Goal: Check status: Check status

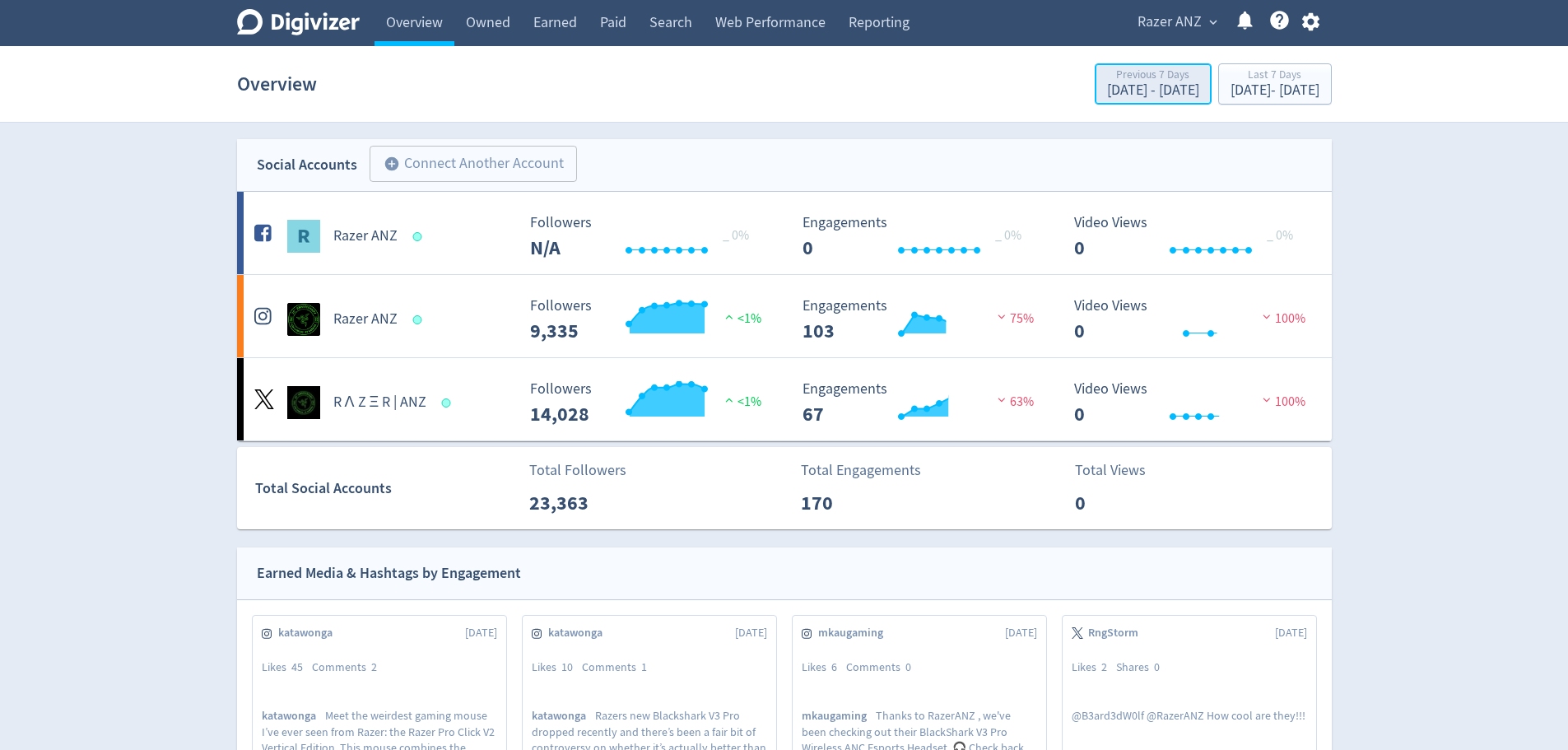
click at [1108, 69] on div "Previous 7 Days" at bounding box center [1154, 75] width 92 height 14
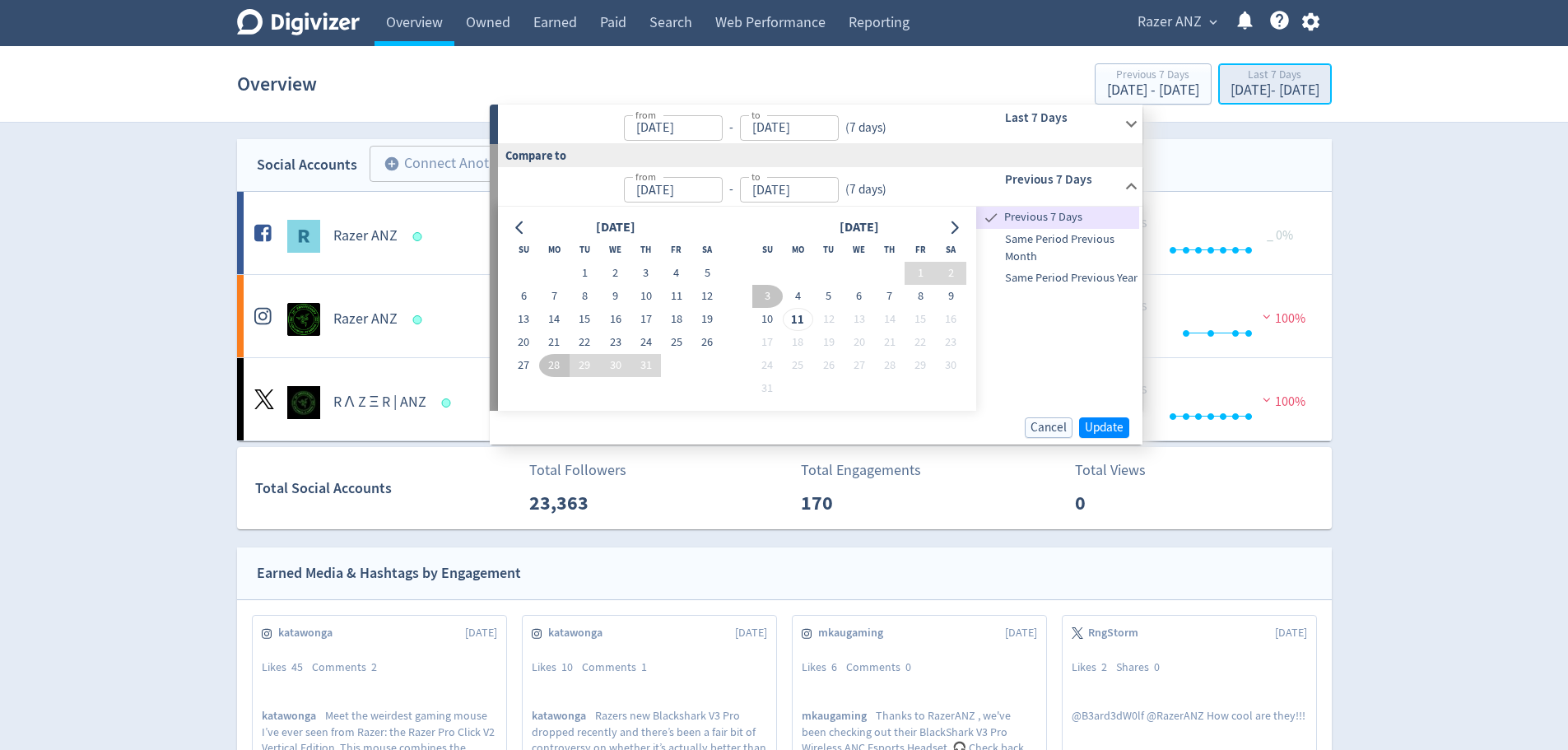
click at [1233, 72] on div "Last 7 Days" at bounding box center [1275, 75] width 89 height 14
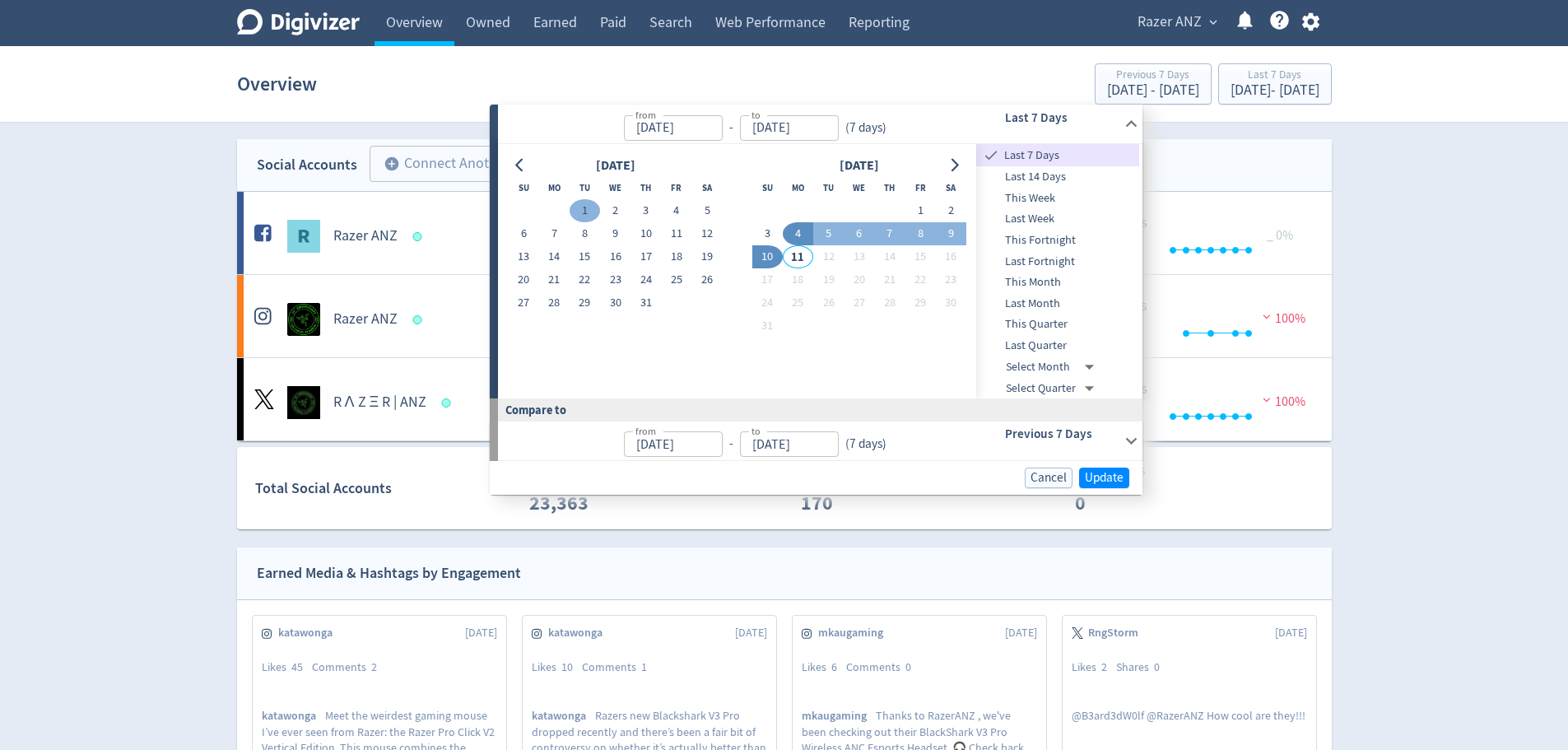
click at [588, 216] on button "1" at bounding box center [586, 210] width 31 height 23
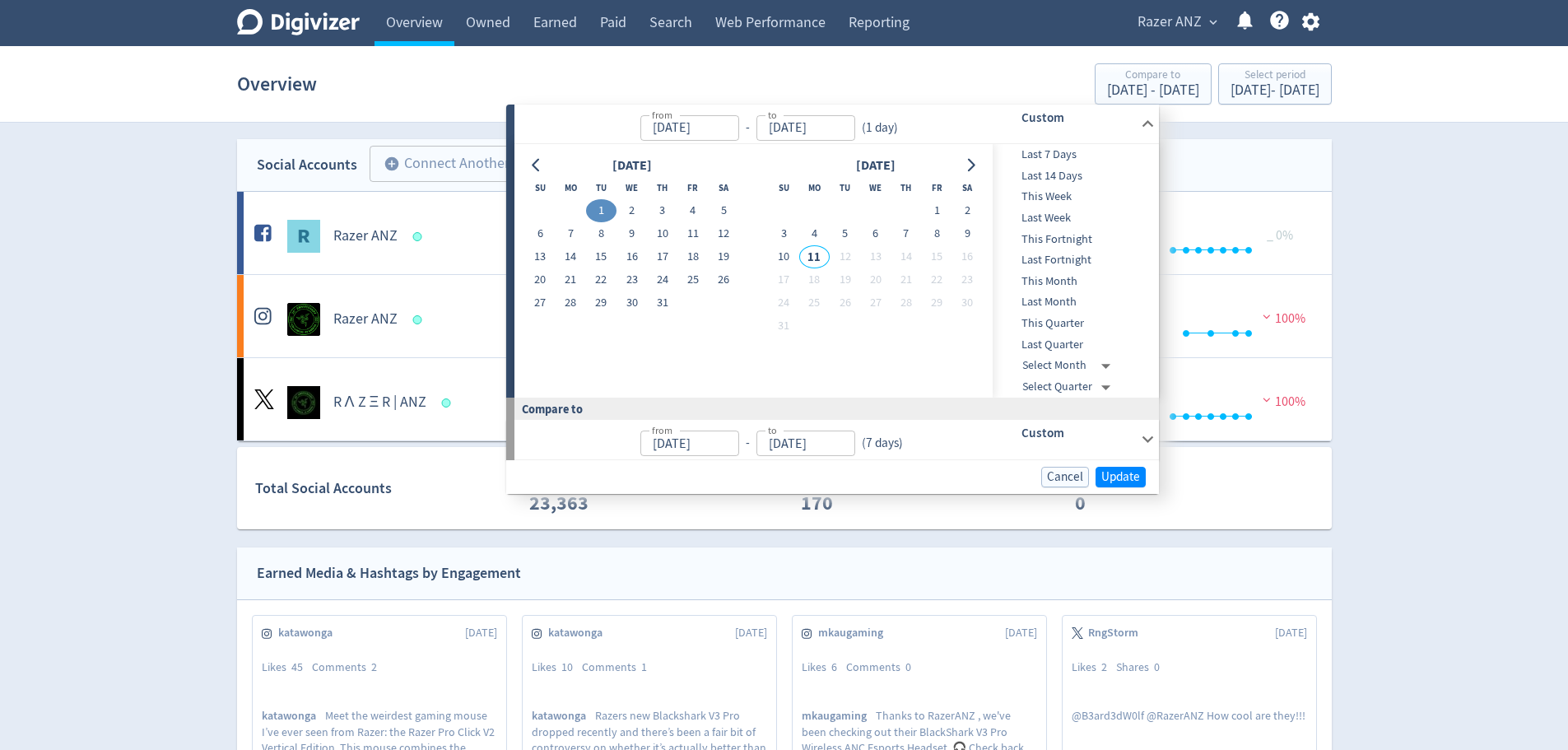
type input "[DATE]"
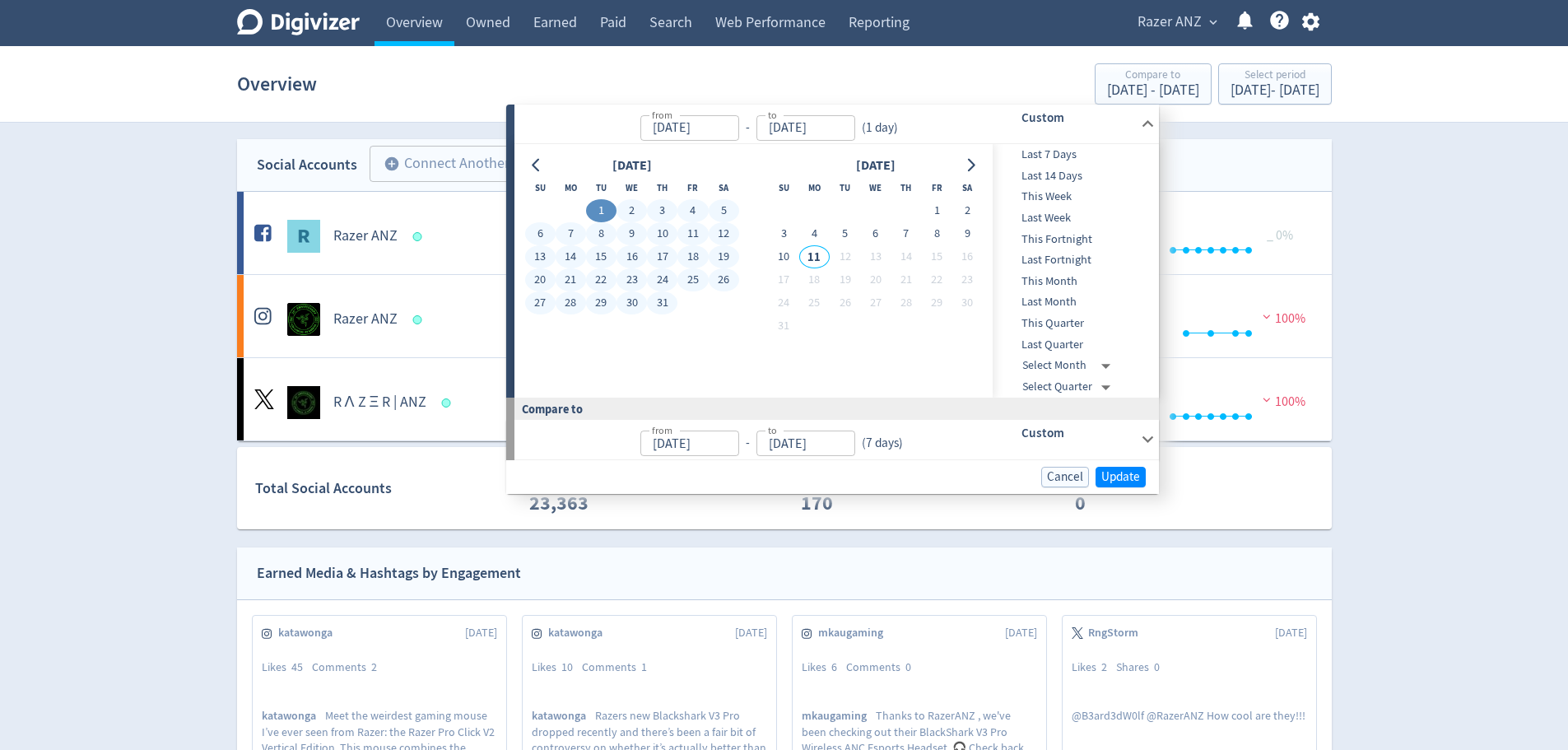
click at [673, 301] on button "31" at bounding box center [663, 303] width 31 height 23
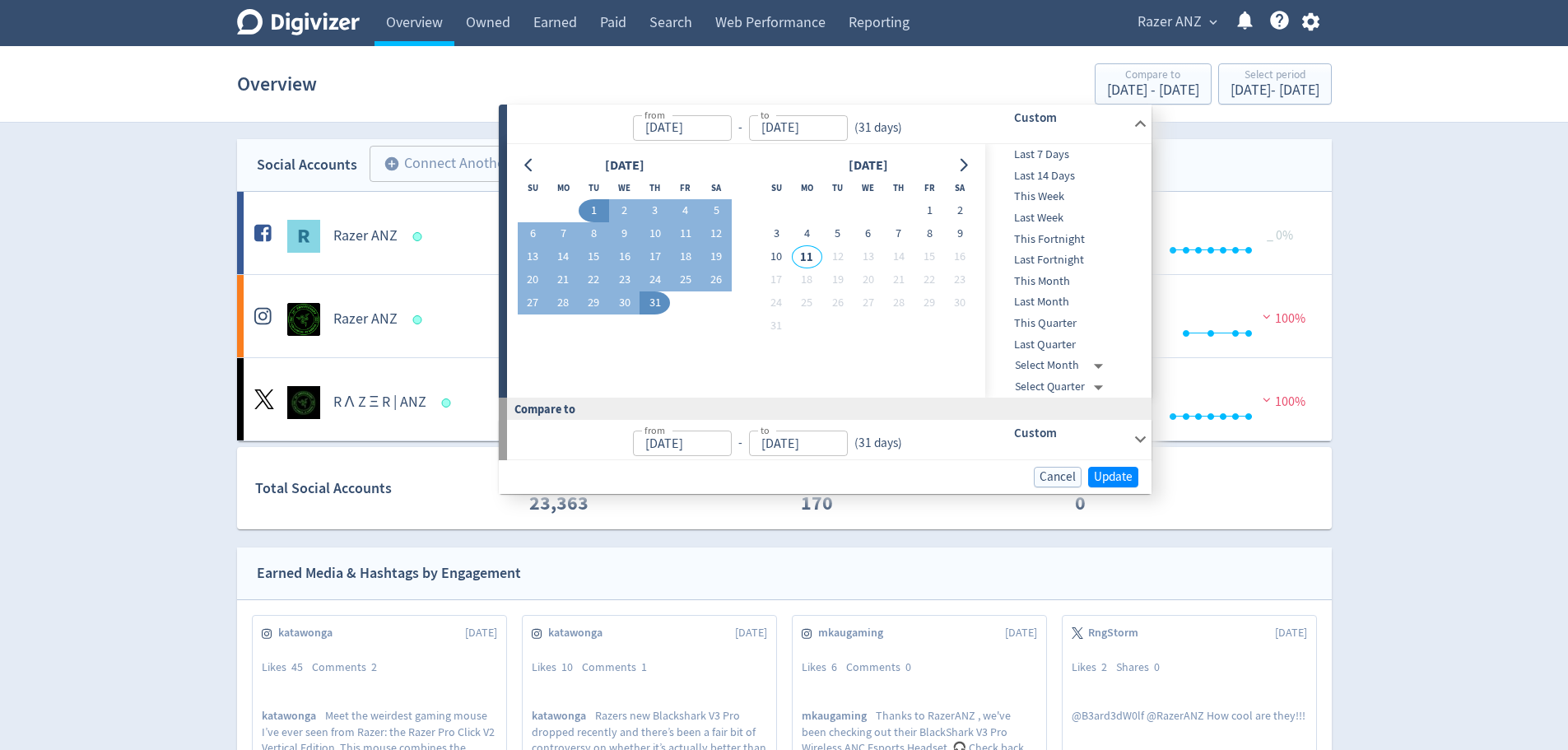
type input "[DATE]"
click at [1122, 472] on span "Update" at bounding box center [1113, 477] width 39 height 13
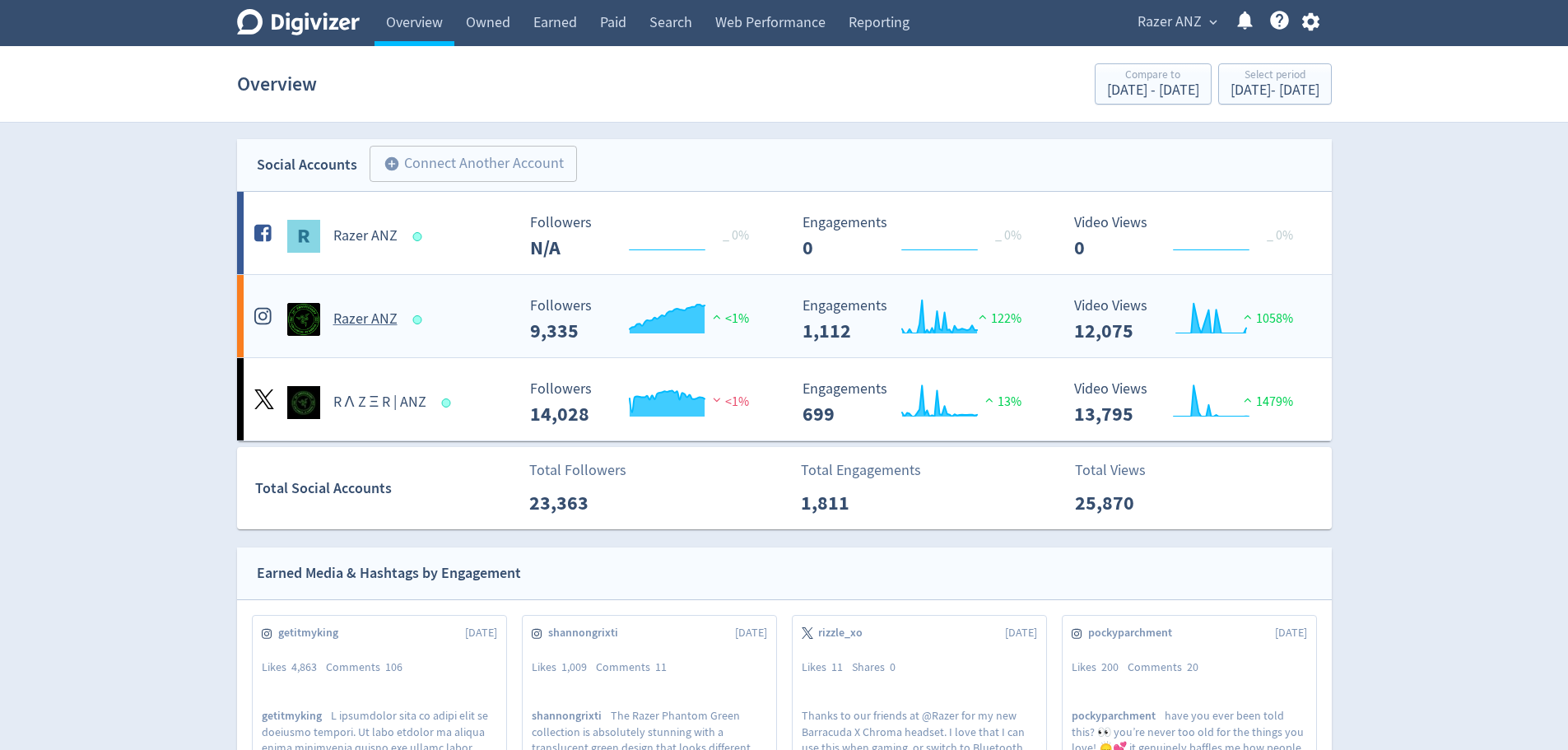
click at [336, 313] on h5 "Razer ANZ" at bounding box center [365, 320] width 64 height 20
click at [375, 399] on h5 "R Λ Z Ξ R | ANZ" at bounding box center [381, 402] width 94 height 20
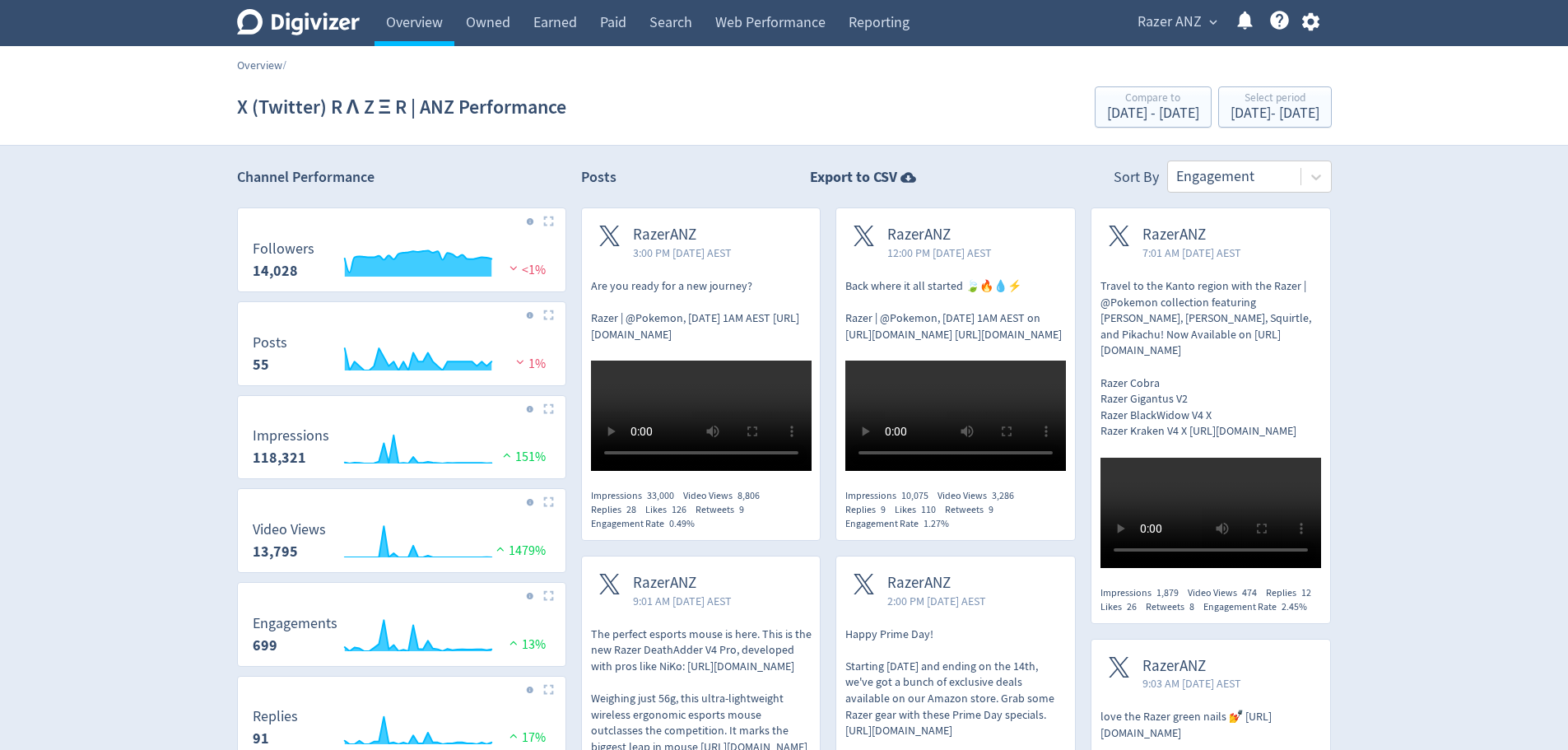
click at [258, 62] on link "Overview" at bounding box center [260, 65] width 45 height 14
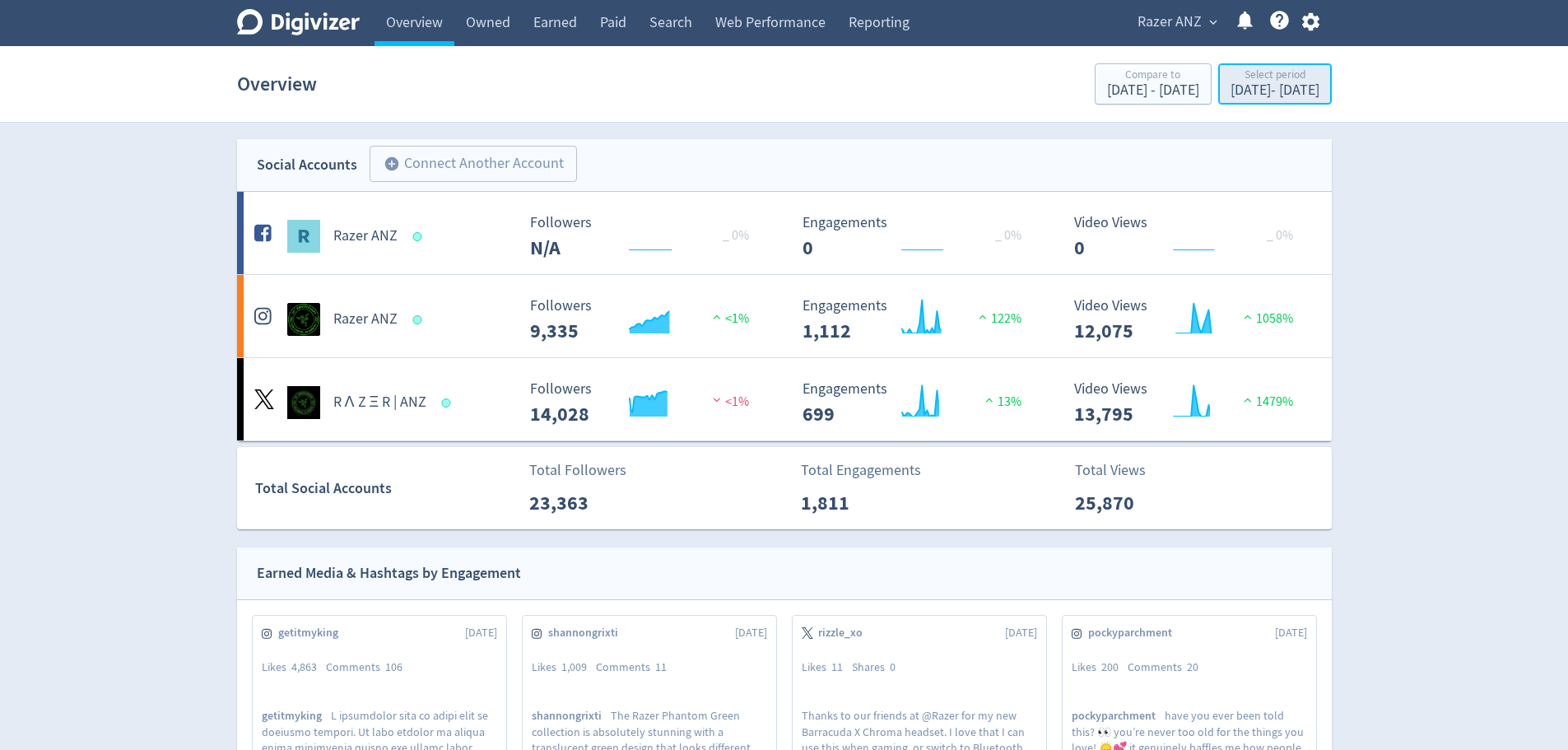
click at [1231, 90] on div "[DATE] - [DATE]" at bounding box center [1275, 91] width 89 height 14
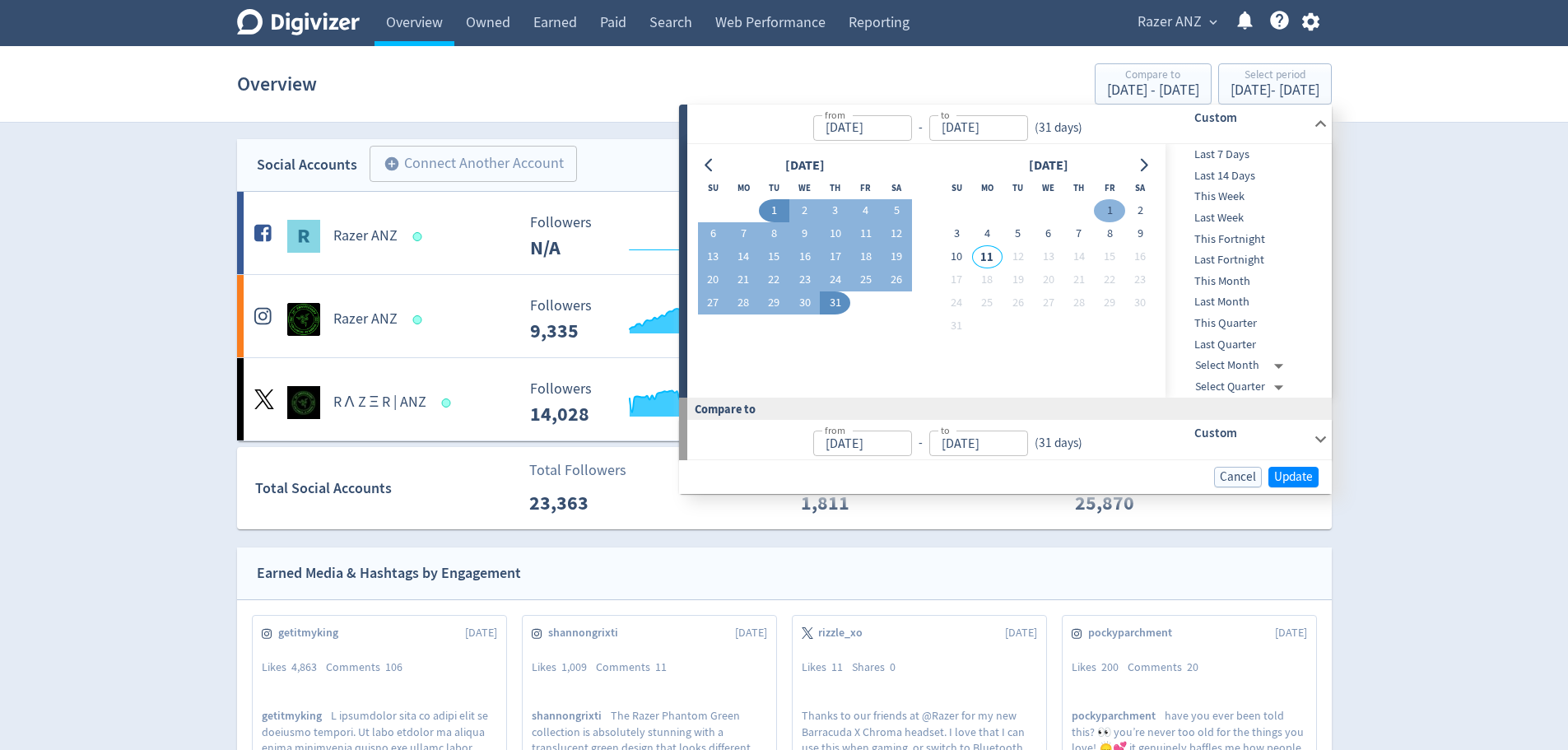
click at [1108, 209] on button "1" at bounding box center [1109, 210] width 31 height 23
type input "[DATE]"
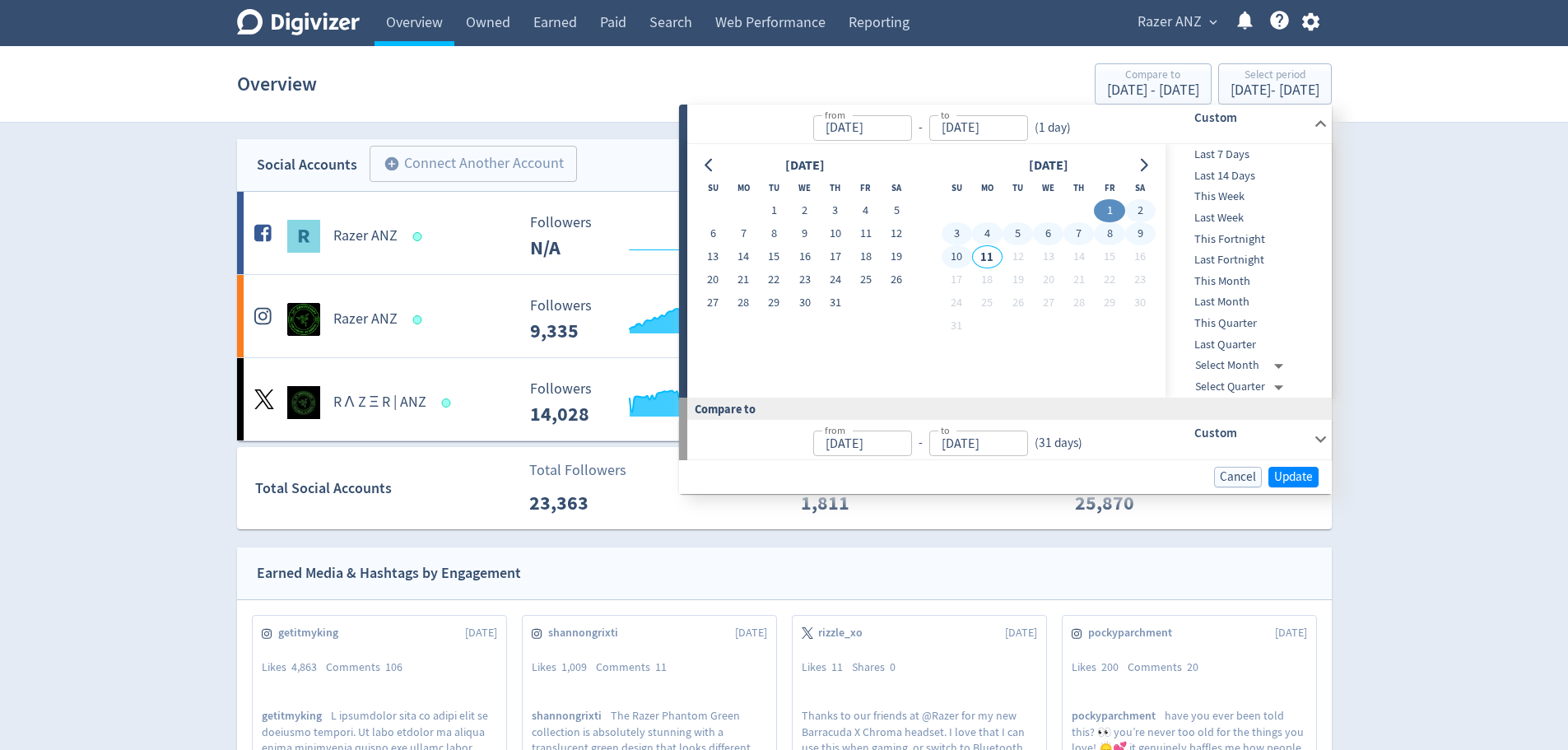
click at [957, 252] on button "10" at bounding box center [957, 256] width 31 height 23
type input "[DATE]"
click at [1292, 473] on span "Update" at bounding box center [1293, 477] width 39 height 13
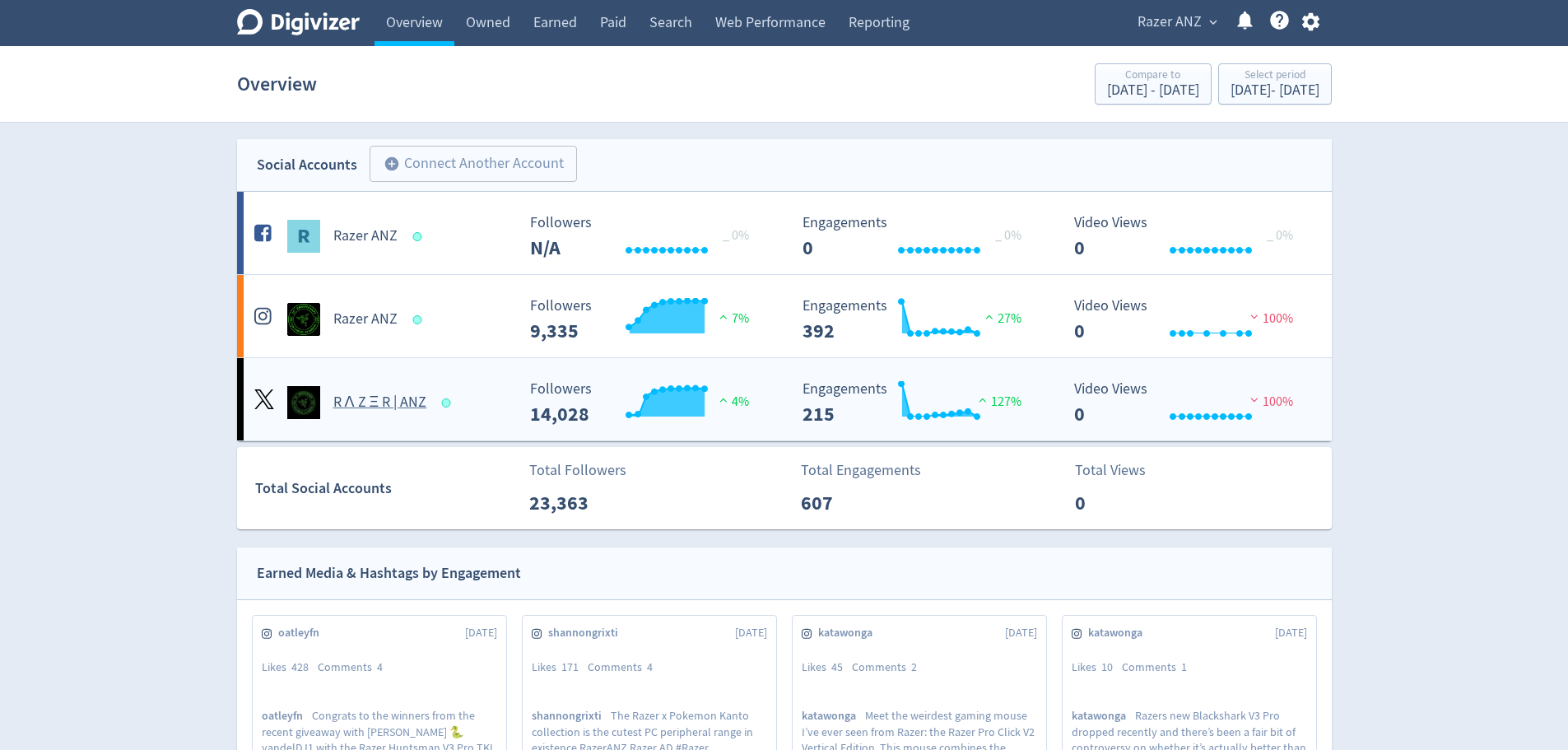
click at [388, 395] on h5 "R Λ Z Ξ R | ANZ" at bounding box center [381, 402] width 94 height 20
